Goal: Navigation & Orientation: Find specific page/section

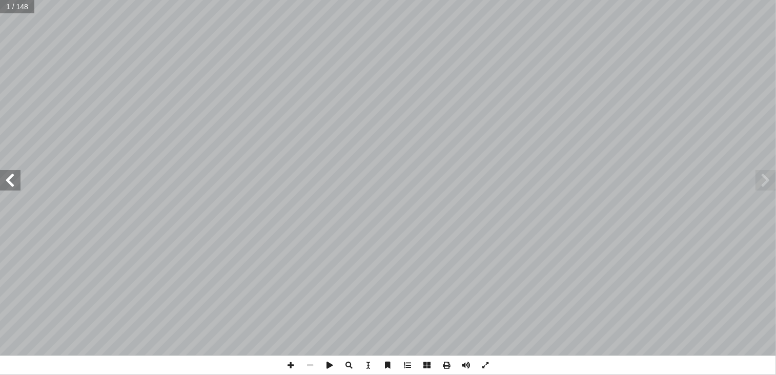
click at [13, 185] on span at bounding box center [10, 180] width 21 height 21
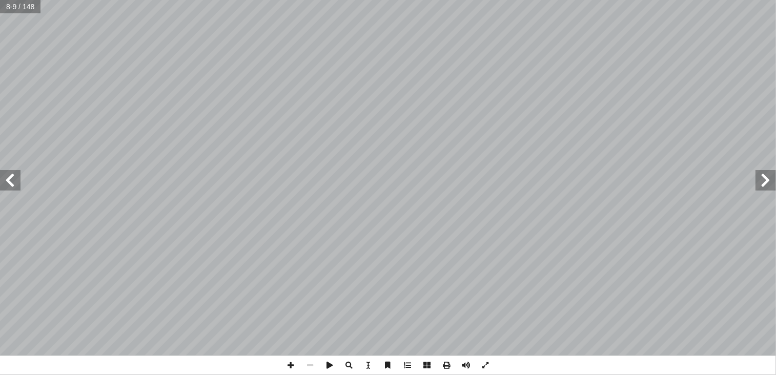
click at [13, 185] on span at bounding box center [10, 180] width 21 height 21
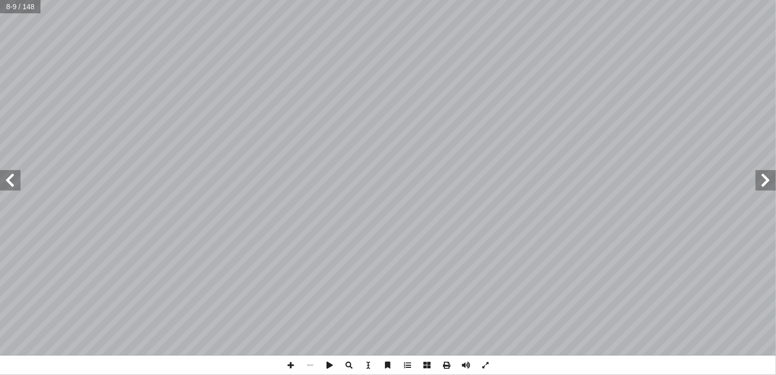
click at [13, 185] on span at bounding box center [10, 180] width 21 height 21
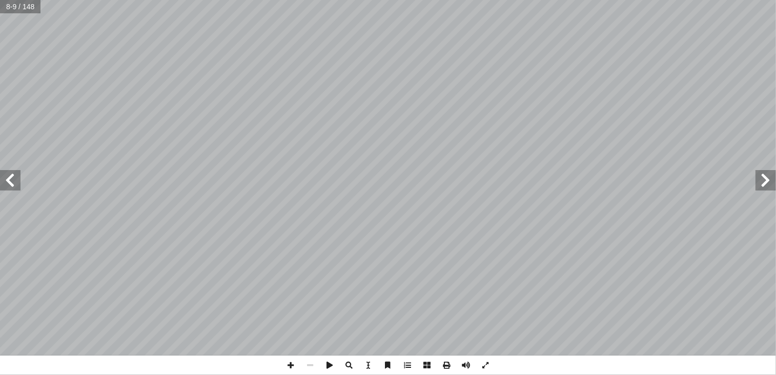
click at [13, 185] on span at bounding box center [10, 180] width 21 height 21
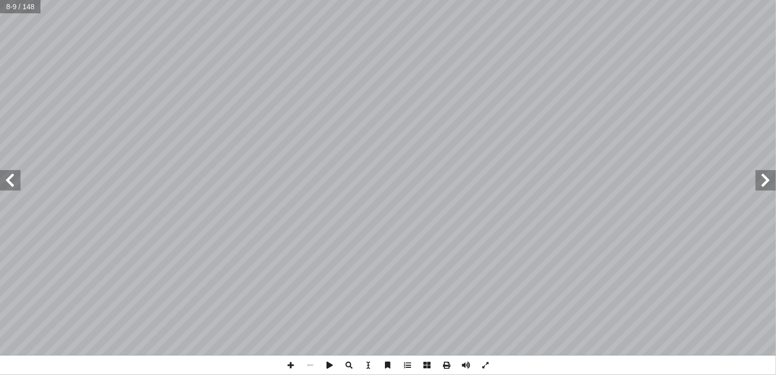
click at [13, 185] on span at bounding box center [10, 180] width 21 height 21
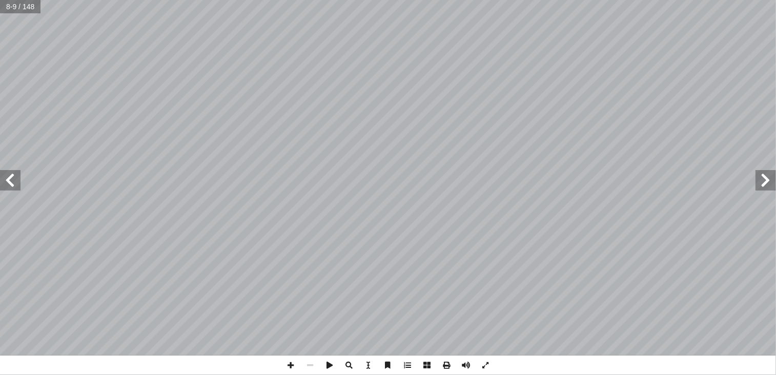
click at [13, 185] on span at bounding box center [10, 180] width 21 height 21
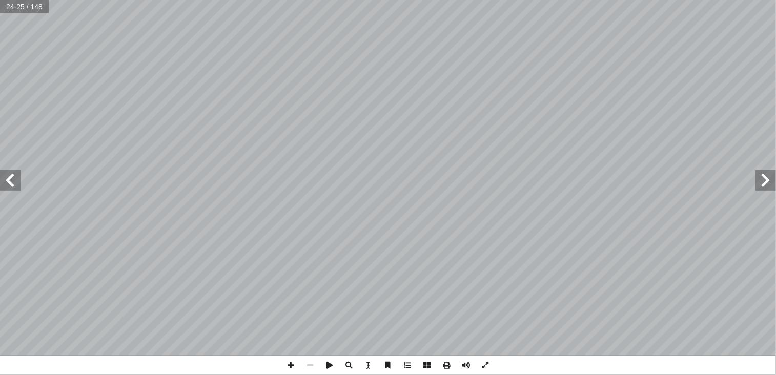
click at [13, 185] on span at bounding box center [10, 180] width 21 height 21
click at [289, 365] on span at bounding box center [290, 365] width 19 height 19
